Goal: Task Accomplishment & Management: Use online tool/utility

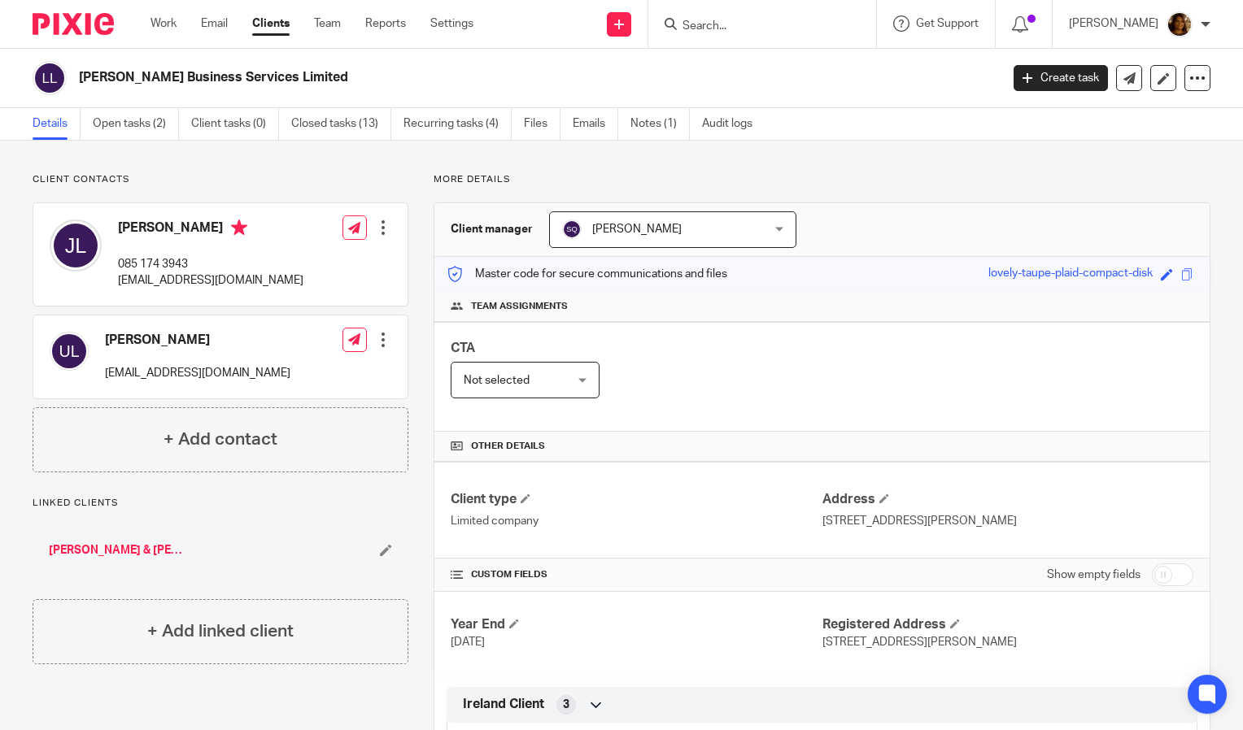
click at [800, 23] on input "Search" at bounding box center [754, 27] width 146 height 15
type input "jod"
click at [789, 85] on link at bounding box center [814, 69] width 275 height 37
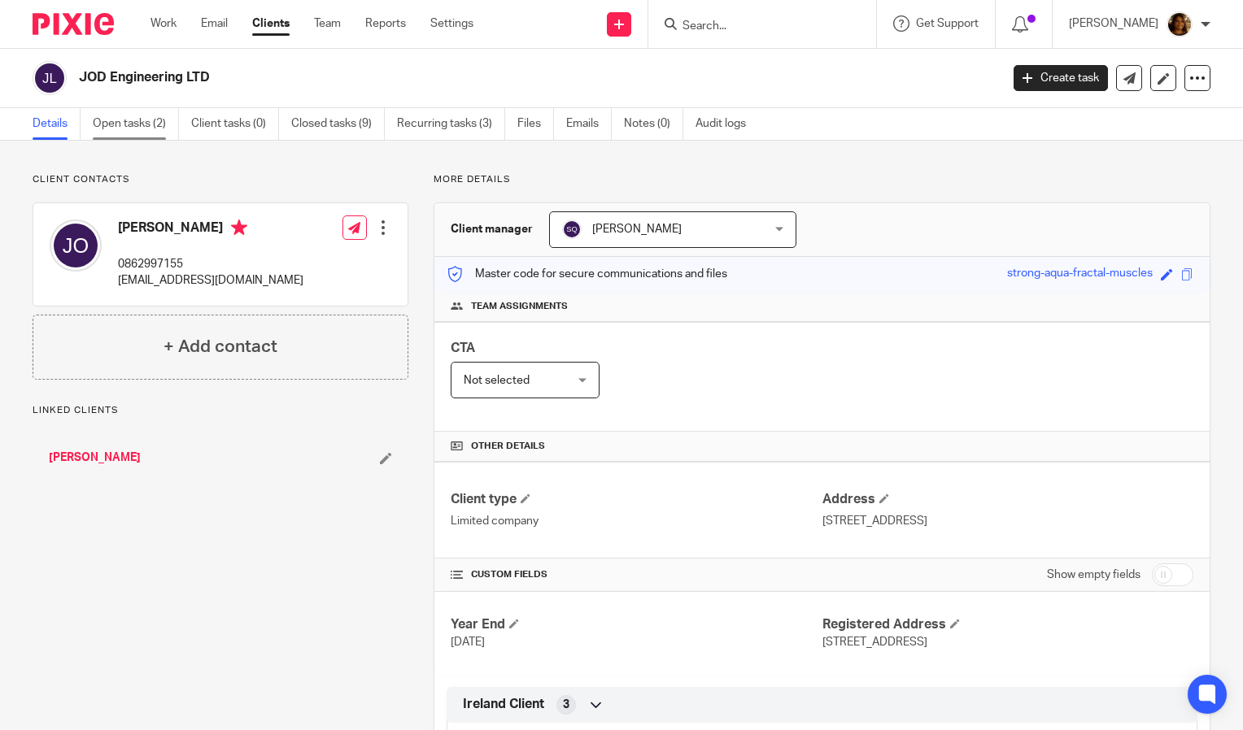
click at [134, 128] on link "Open tasks (2)" at bounding box center [136, 124] width 86 height 32
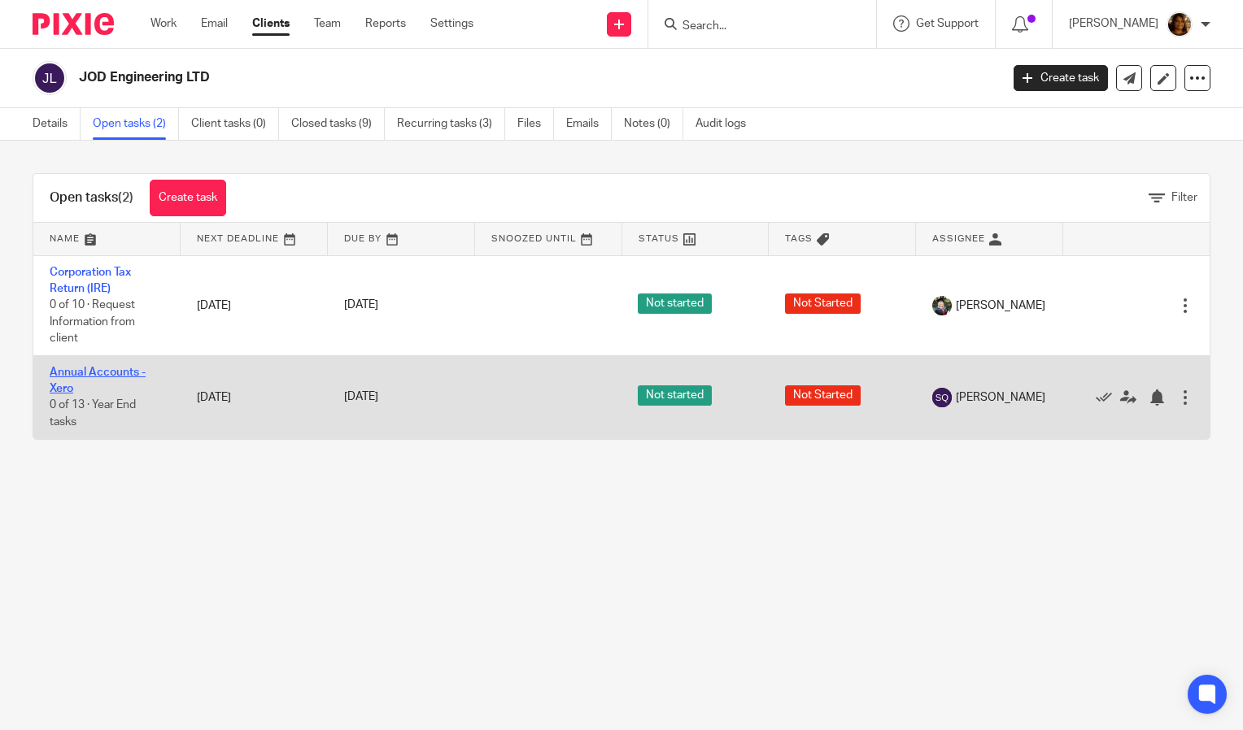
click at [94, 367] on link "Annual Accounts - Xero" at bounding box center [98, 381] width 96 height 28
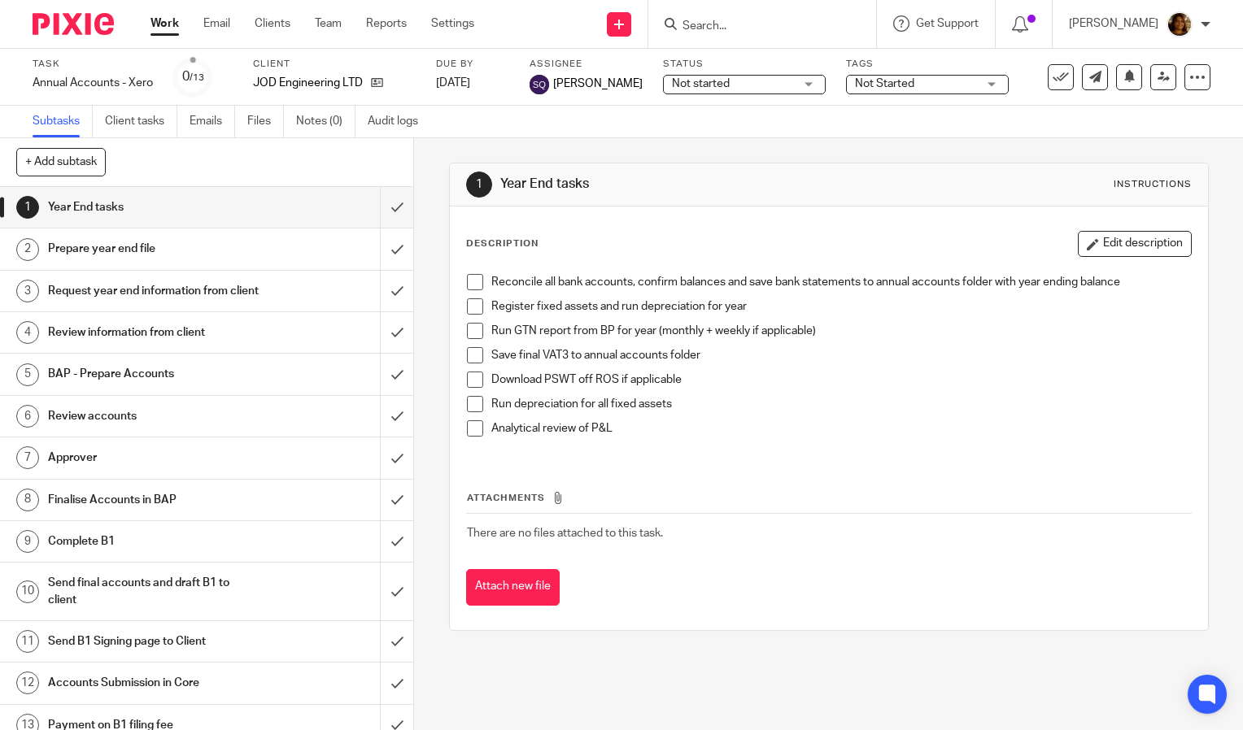
click at [168, 23] on link "Work" at bounding box center [164, 23] width 28 height 16
